Goal: Information Seeking & Learning: Check status

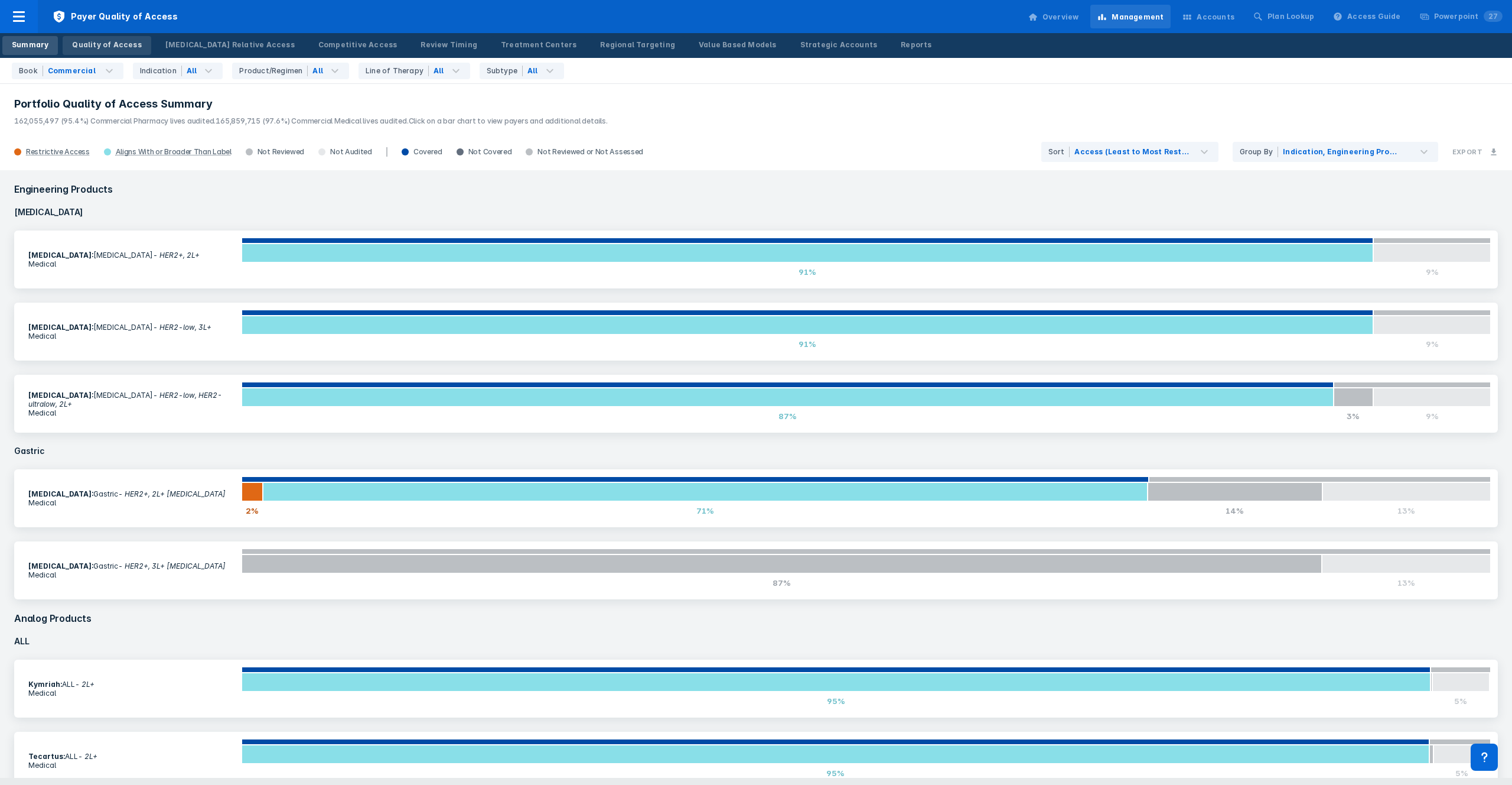
drag, startPoint x: 0, startPoint y: 0, endPoint x: 115, endPoint y: 51, distance: 125.8
click at [112, 51] on link "Quality of Access" at bounding box center [106, 46] width 88 height 19
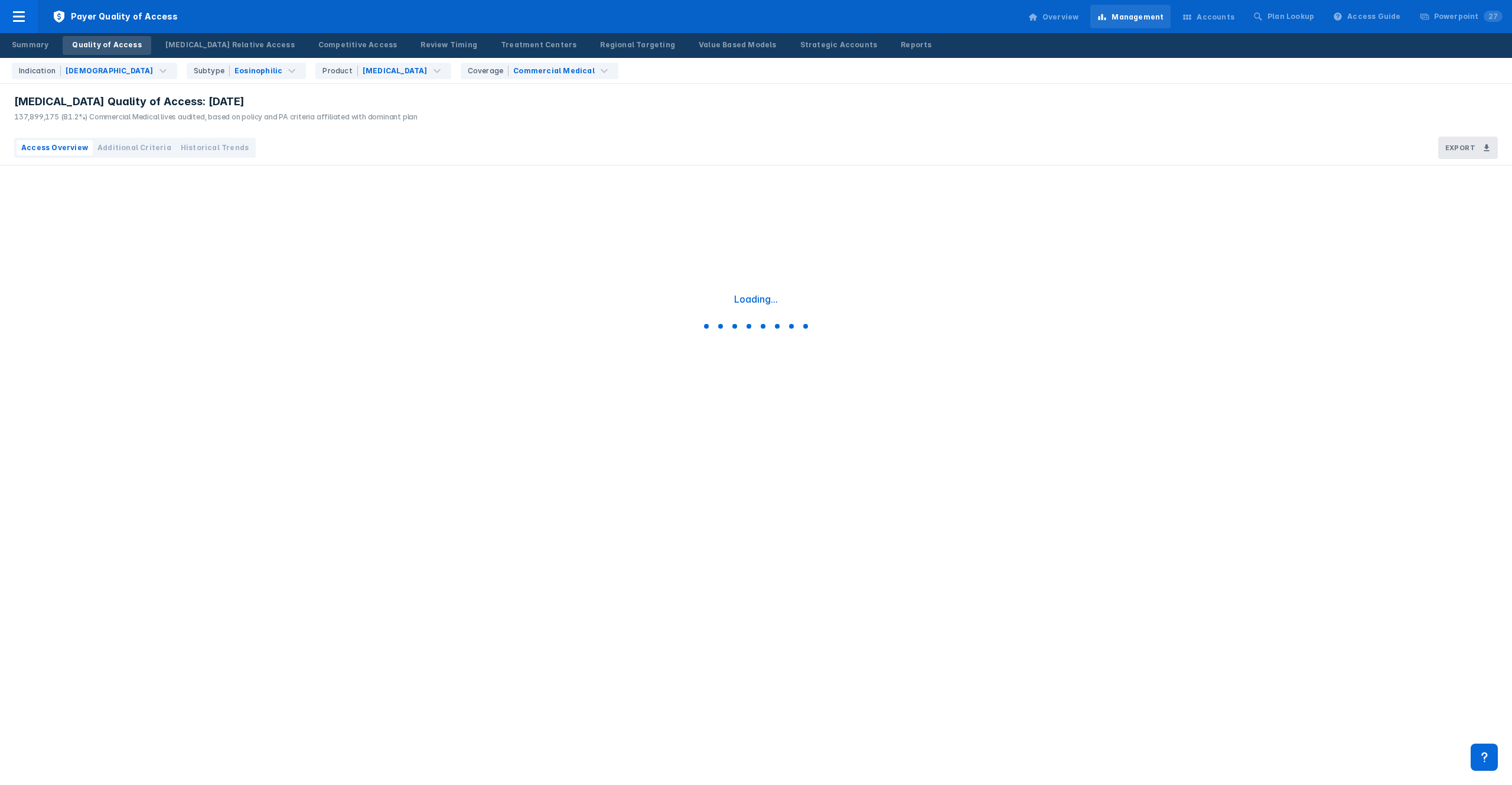
click at [139, 144] on span "Additional Criteria" at bounding box center [134, 148] width 74 height 10
drag, startPoint x: 233, startPoint y: 117, endPoint x: 233, endPoint y: 100, distance: 17.0
click at [233, 101] on div "[MEDICAL_DATA] Quality of Access: [DATE] 137,899,175 (81.2%) Commercial Medical…" at bounding box center [216, 109] width 404 height 28
click at [233, 100] on div "[MEDICAL_DATA] Quality of Access: [DATE]" at bounding box center [216, 101] width 404 height 14
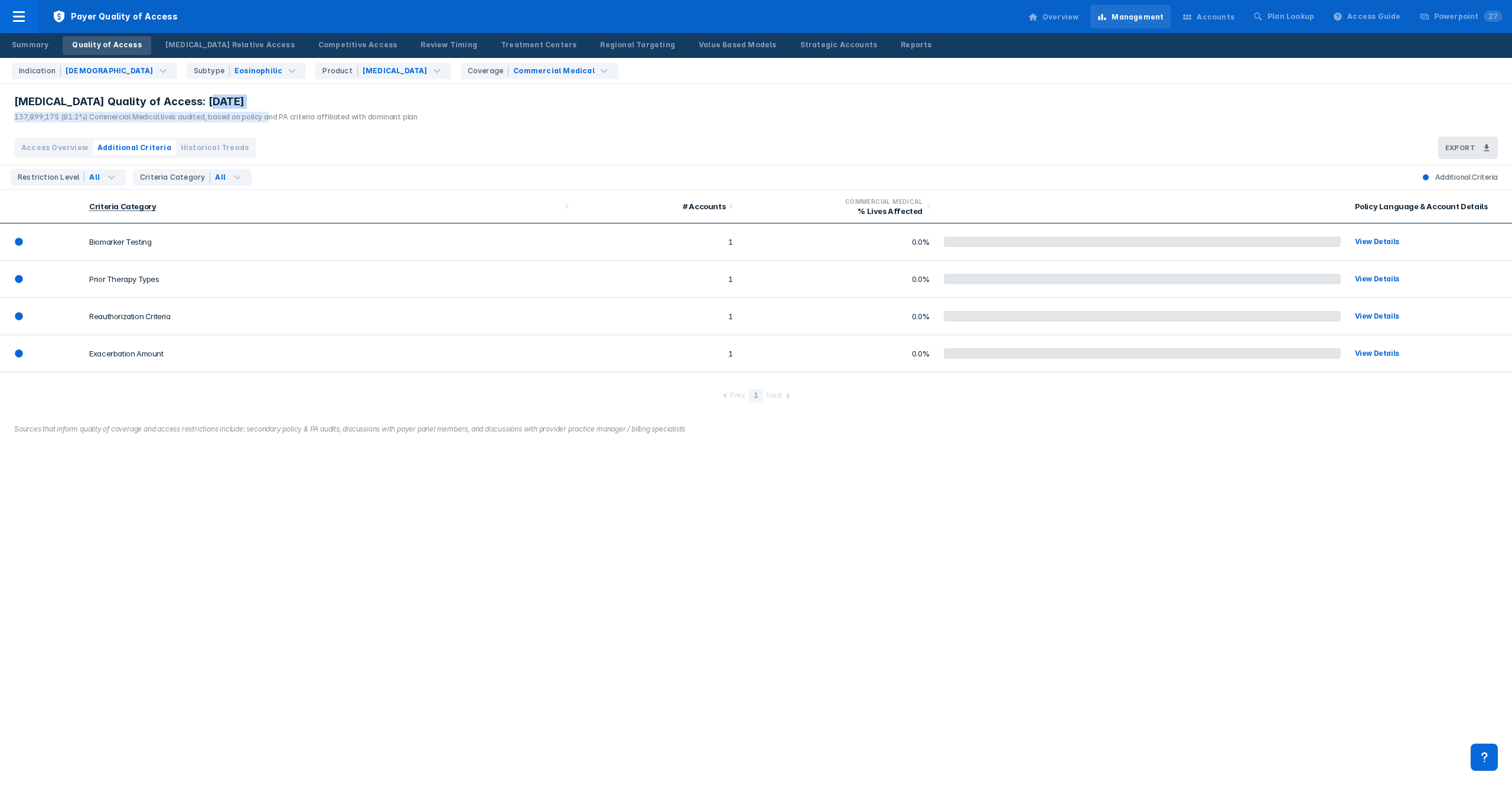
drag, startPoint x: 242, startPoint y: 106, endPoint x: 261, endPoint y: 117, distance: 22.0
click at [261, 117] on div "[MEDICAL_DATA] Quality of Access: [DATE] 137,899,175 (81.2%) Commercial Medical…" at bounding box center [216, 109] width 404 height 28
click at [261, 117] on div "137,899,175 (81.2%) Commercial Medical lives audited, based on policy and PA cr…" at bounding box center [216, 117] width 404 height 10
drag, startPoint x: 393, startPoint y: 121, endPoint x: 398, endPoint y: 107, distance: 14.9
click at [397, 107] on div "[MEDICAL_DATA] Quality of Access: [DATE] 137,899,175 (81.2%) Commercial Medical…" at bounding box center [216, 109] width 404 height 28
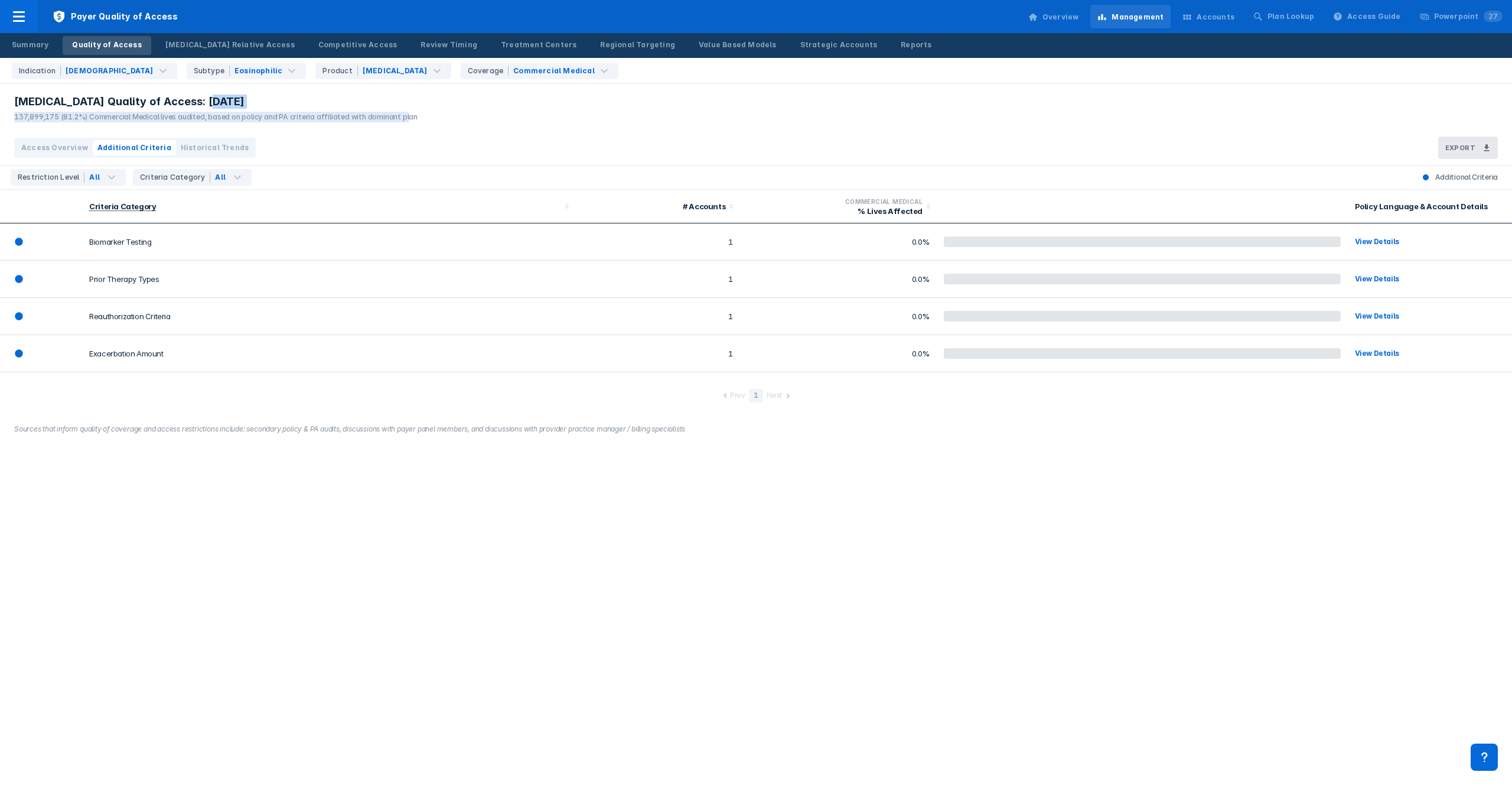
click at [398, 106] on div "[MEDICAL_DATA] Quality of Access: [DATE]" at bounding box center [216, 101] width 404 height 14
click at [312, 112] on div "137,899,175 (81.2%) Commercial Medical lives audited, based on policy and PA cr…" at bounding box center [216, 117] width 404 height 10
click at [195, 150] on span "Historical Trends" at bounding box center [214, 148] width 68 height 10
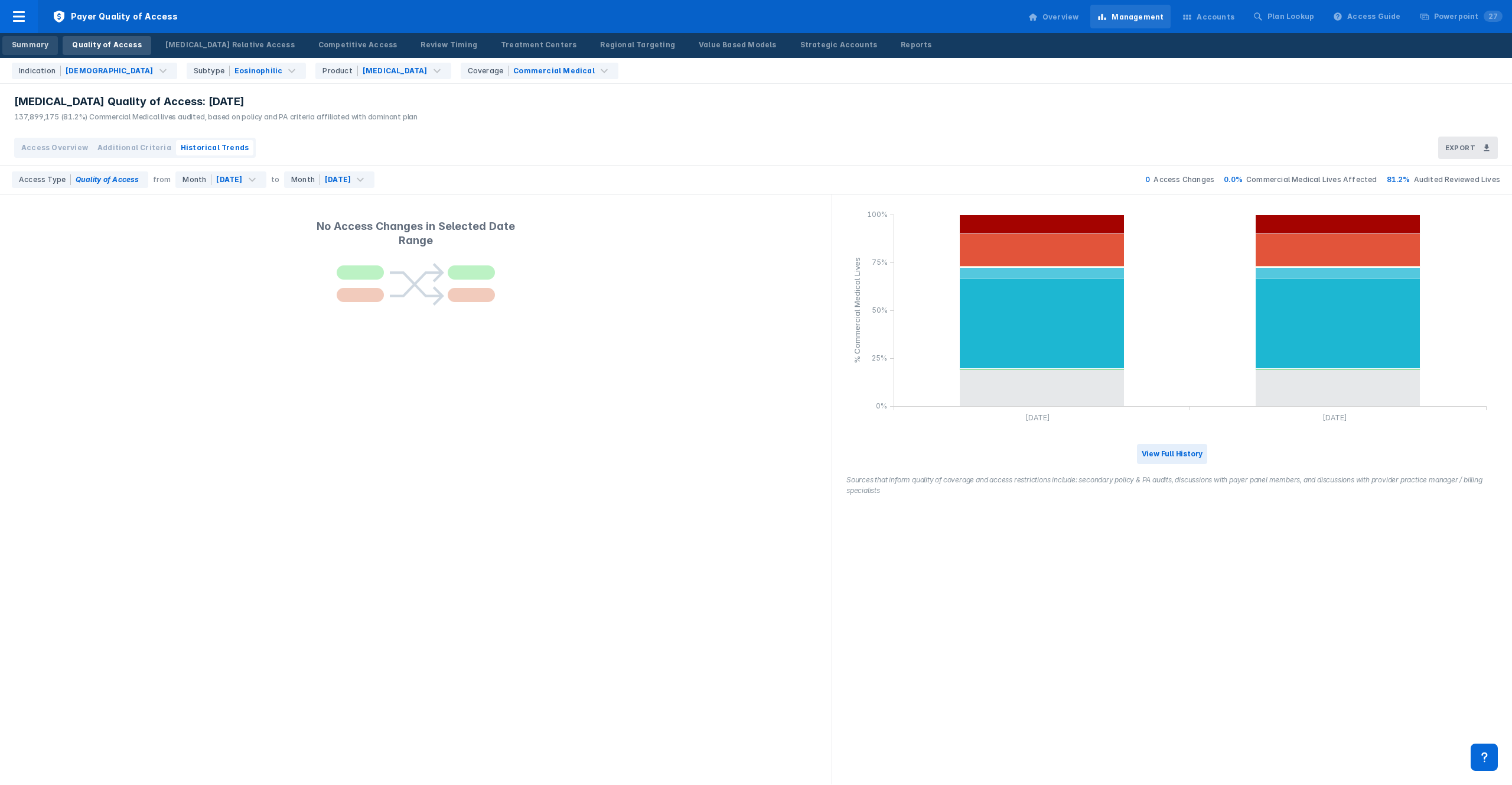
click at [23, 48] on div "Summary" at bounding box center [30, 45] width 37 height 10
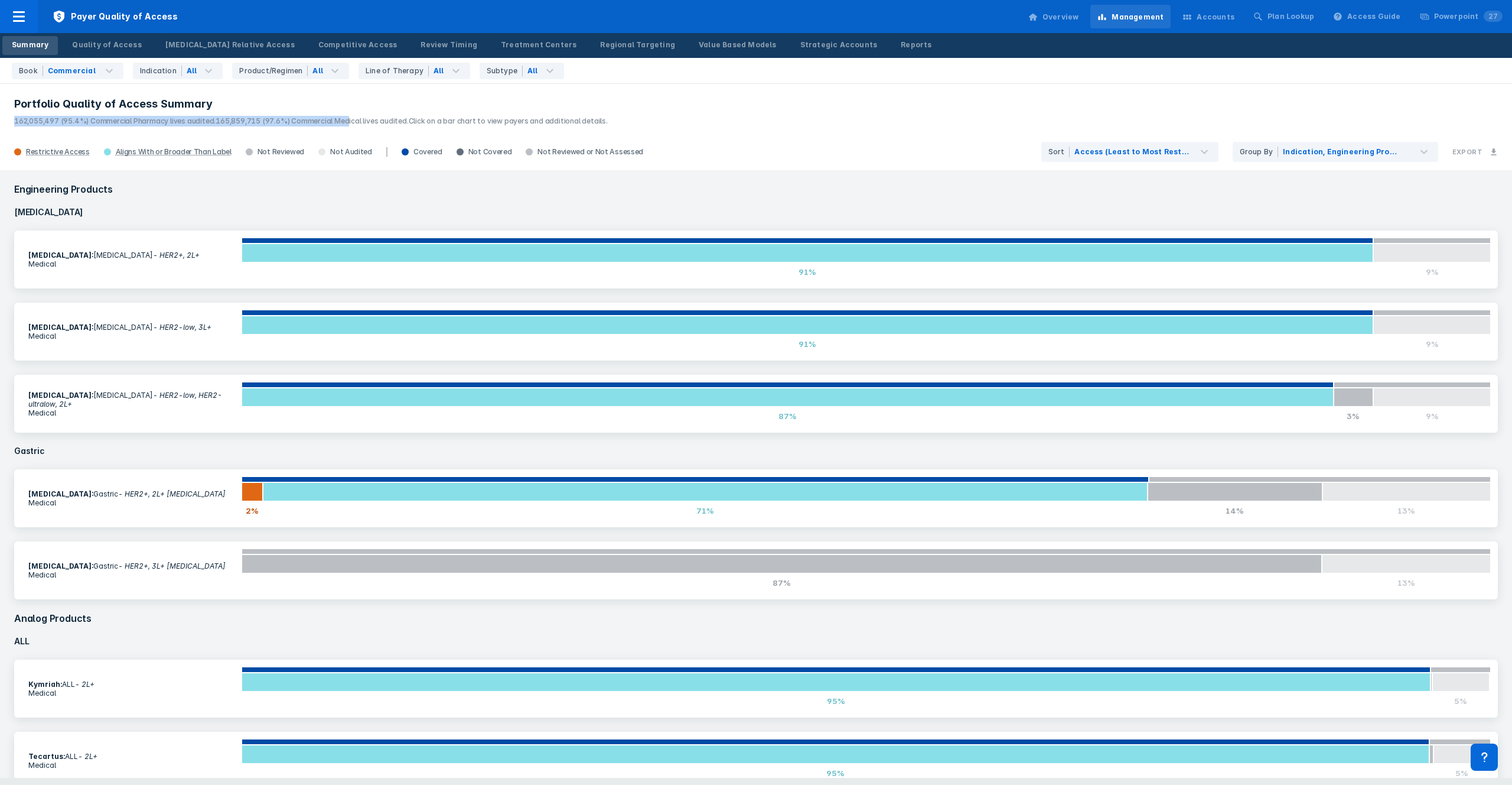
drag, startPoint x: 341, startPoint y: 126, endPoint x: 335, endPoint y: 109, distance: 18.0
click at [335, 109] on header "Portfolio Quality of Access Summary 162,055,497 (95.4%) Commercial Pharmacy liv…" at bounding box center [756, 108] width 1512 height 51
click at [335, 109] on h3 "Portfolio Quality of Access Summary" at bounding box center [755, 104] width 1483 height 14
